Goal: Find specific page/section: Find specific page/section

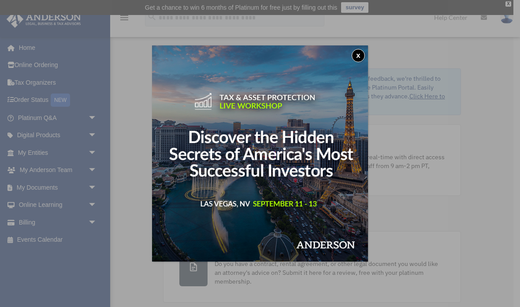
click at [354, 60] on button "x" at bounding box center [358, 55] width 13 height 13
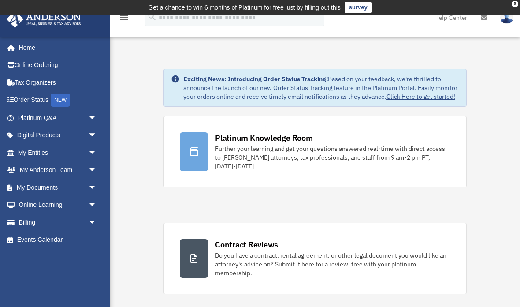
click at [35, 182] on link "My Documents arrow_drop_down" at bounding box center [58, 188] width 104 height 18
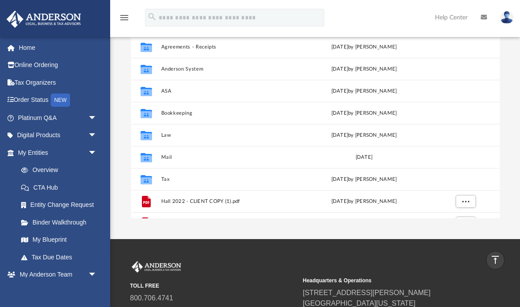
scroll to position [133, 0]
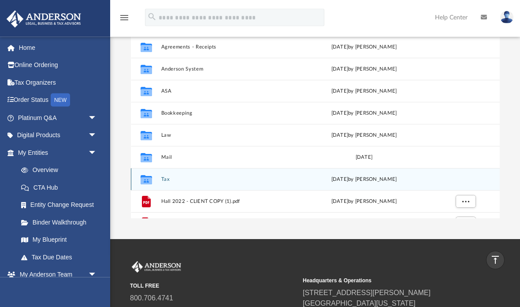
click at [154, 174] on div "Collaborated Folder" at bounding box center [146, 179] width 22 height 14
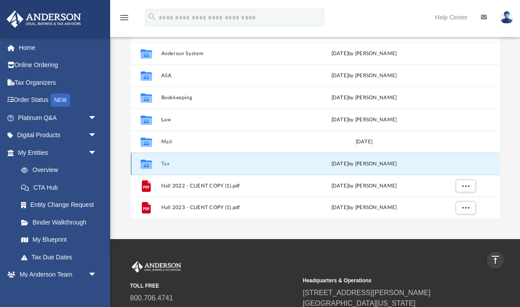
scroll to position [15, 0]
click at [279, 166] on button "Tax" at bounding box center [227, 164] width 133 height 6
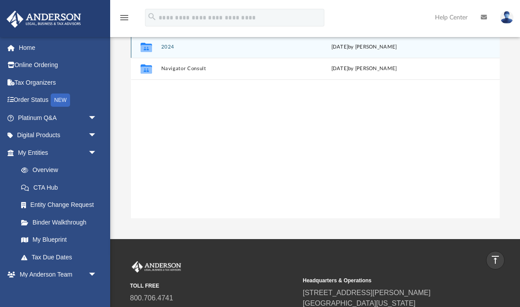
click at [209, 49] on button "2024" at bounding box center [227, 47] width 133 height 6
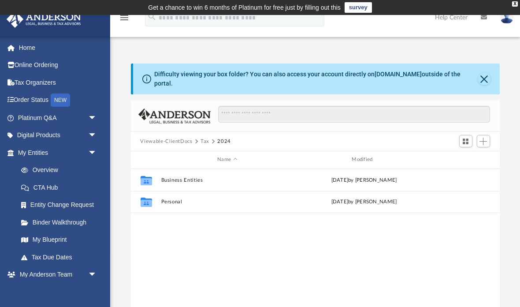
click at [38, 86] on link "Tax Organizers" at bounding box center [58, 83] width 104 height 18
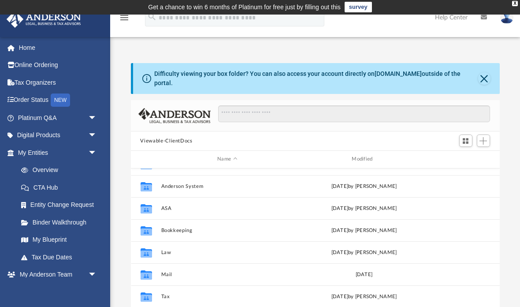
scroll to position [7, 0]
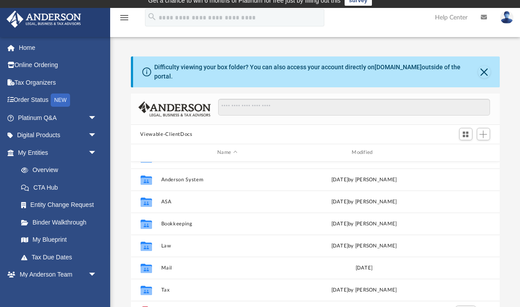
click at [41, 136] on link "Digital Products arrow_drop_down" at bounding box center [58, 136] width 104 height 18
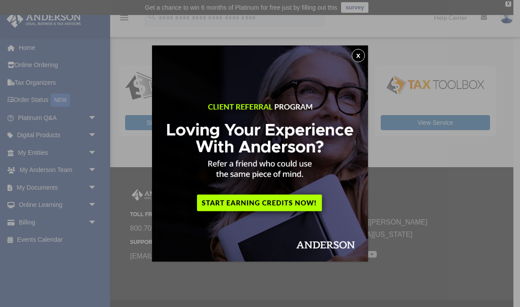
click at [363, 58] on button "x" at bounding box center [358, 55] width 13 height 13
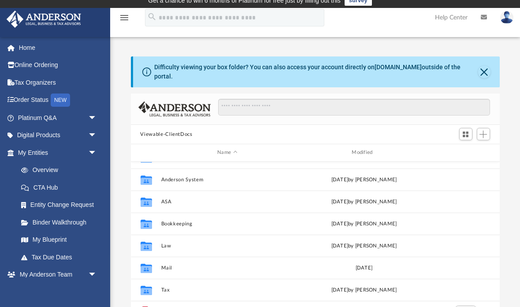
scroll to position [15, 0]
click at [41, 137] on link "Digital Products arrow_drop_down" at bounding box center [58, 136] width 104 height 18
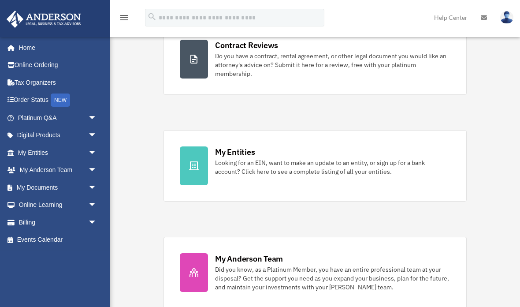
scroll to position [213, 0]
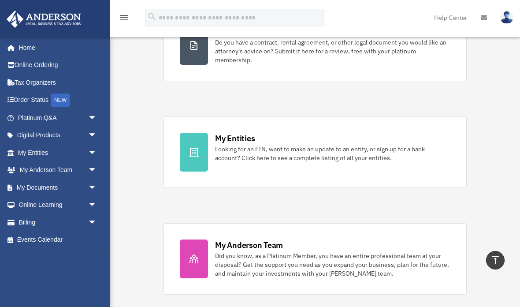
click at [41, 186] on link "My Documents arrow_drop_down" at bounding box center [58, 188] width 104 height 18
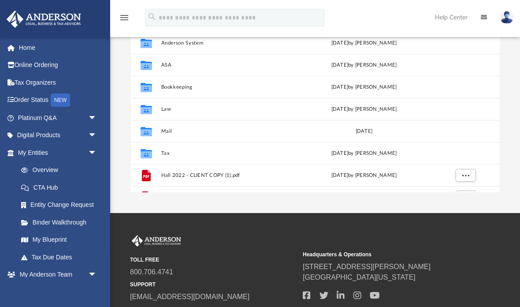
scroll to position [158, 0]
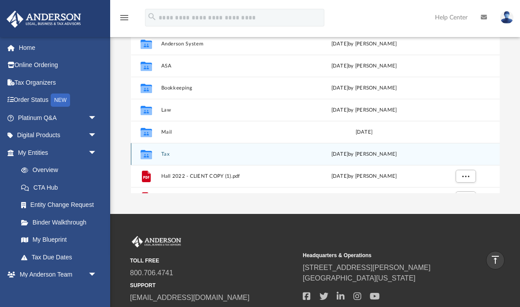
click at [153, 153] on icon "Collaborated Folder" at bounding box center [146, 154] width 14 height 14
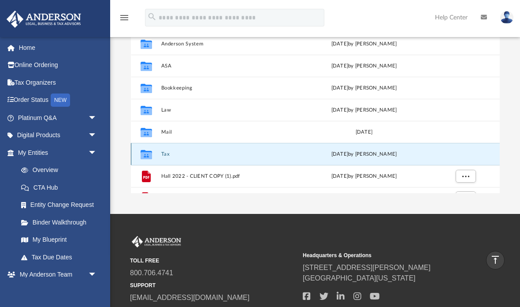
click at [189, 154] on button "Tax" at bounding box center [227, 154] width 133 height 6
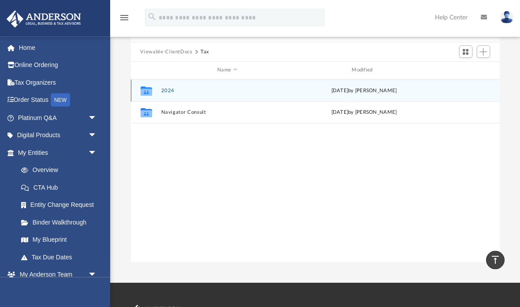
scroll to position [90, 0]
click at [198, 85] on div "Collaborated Folder 2024 [DATE] by [PERSON_NAME]" at bounding box center [315, 90] width 369 height 22
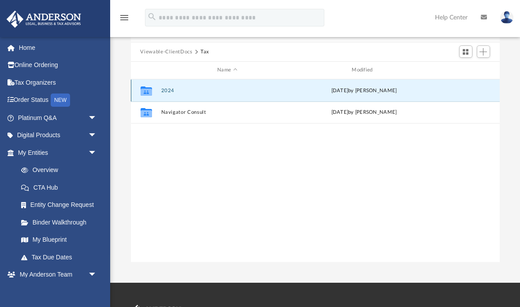
click at [150, 89] on icon "grid" at bounding box center [145, 91] width 11 height 7
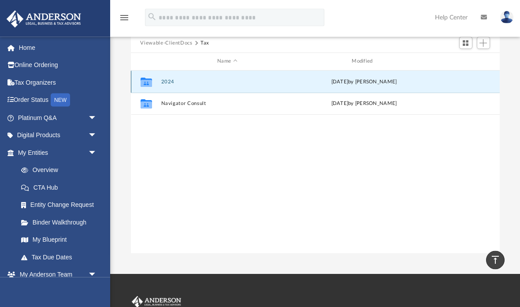
scroll to position [0, 0]
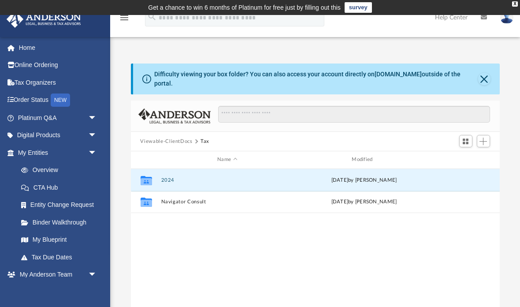
click at [23, 53] on link "Home" at bounding box center [58, 48] width 104 height 18
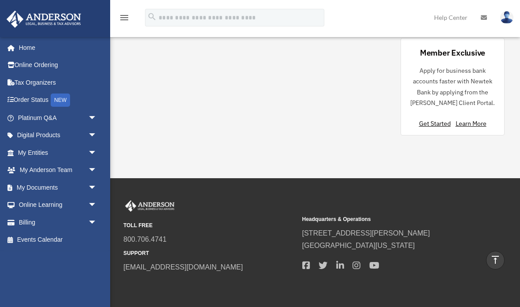
scroll to position [961, 0]
